Goal: Navigation & Orientation: Go to known website

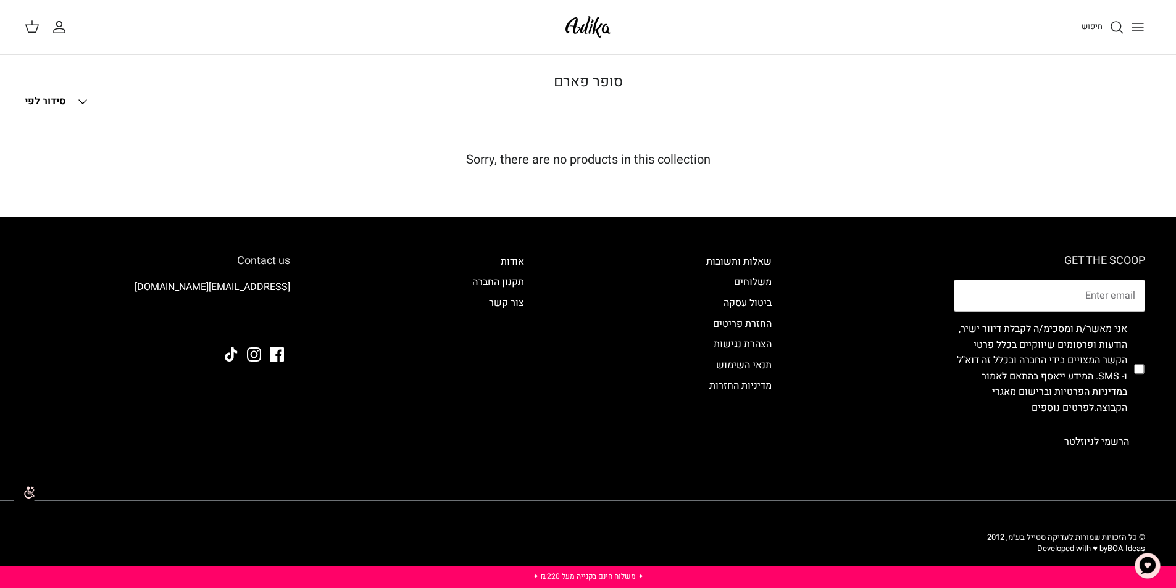
click at [586, 27] on img at bounding box center [588, 26] width 52 height 29
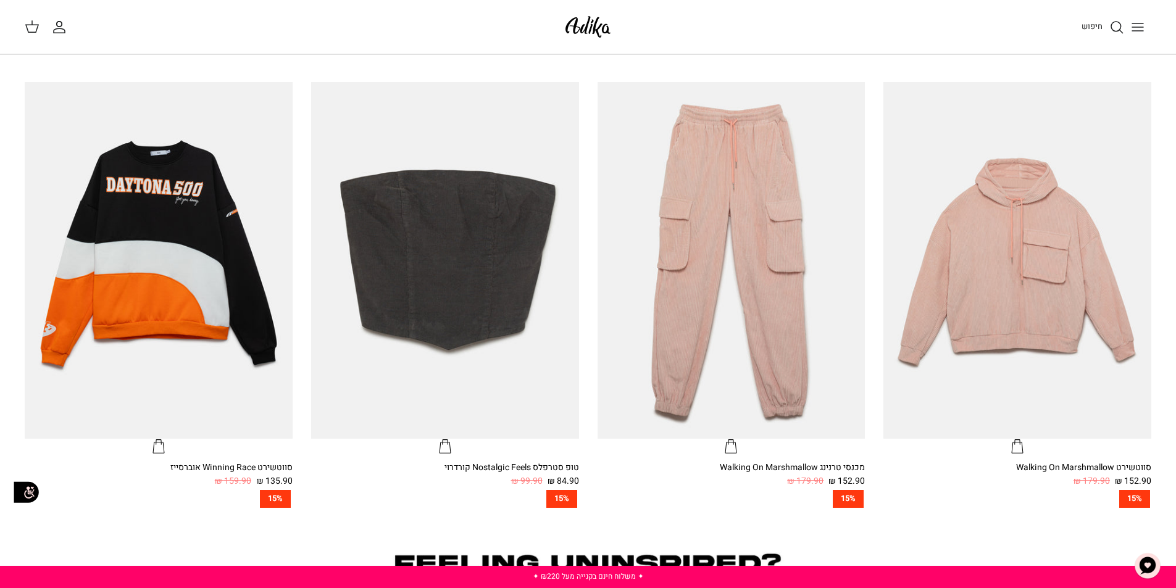
scroll to position [741, 0]
